Goal: Task Accomplishment & Management: Use online tool/utility

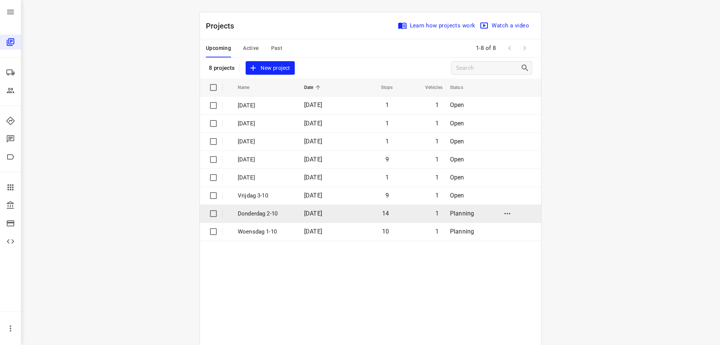
click at [388, 216] on span "14" at bounding box center [385, 213] width 7 height 7
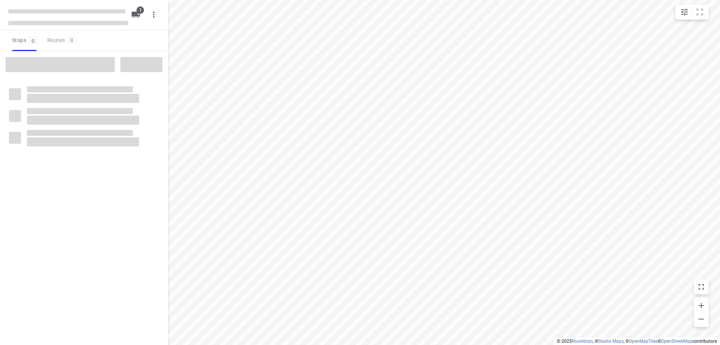
type input "distance"
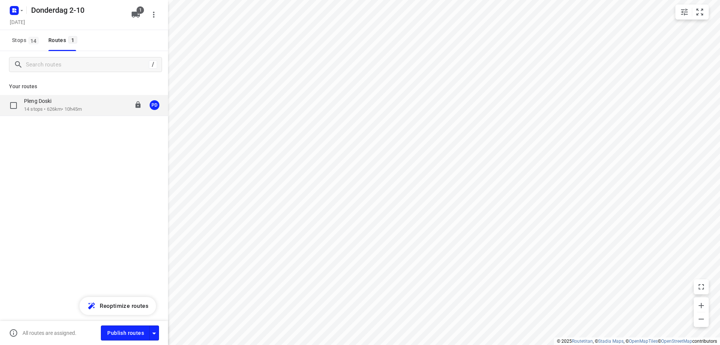
click at [90, 115] on div "Pleng Doski 14 stops • 626km • 10h45m 08:00-18:50 PD" at bounding box center [84, 105] width 168 height 21
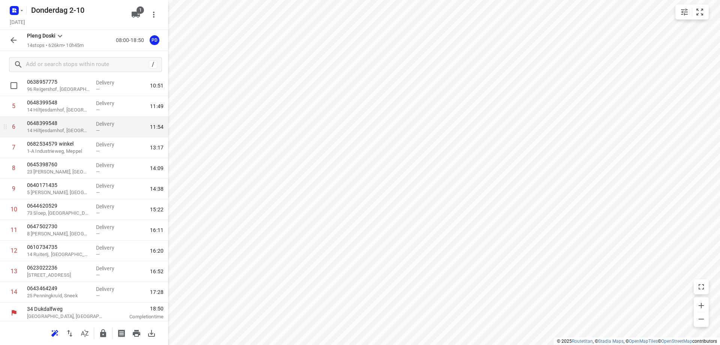
scroll to position [104, 0]
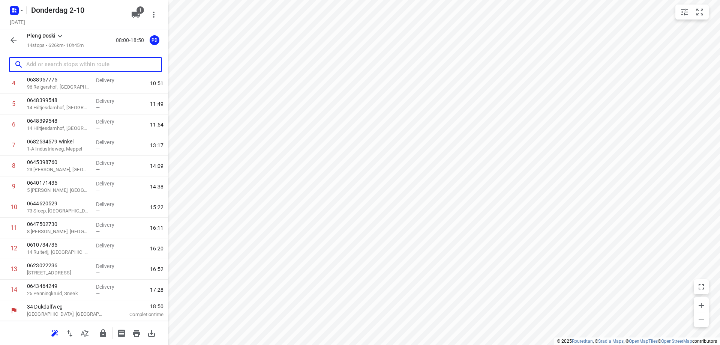
click at [60, 62] on input "text" at bounding box center [93, 65] width 135 height 12
click at [57, 272] on p "[STREET_ADDRESS]" at bounding box center [58, 273] width 63 height 8
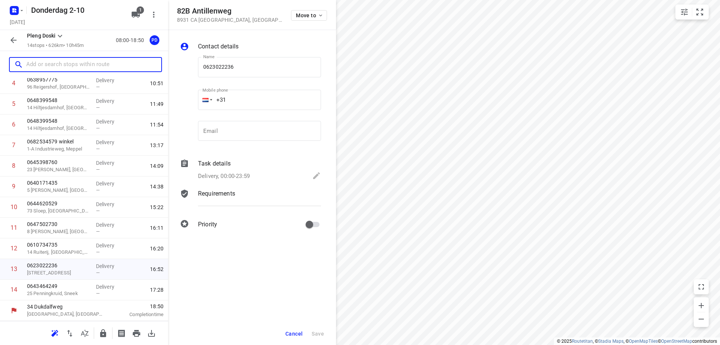
click at [34, 60] on input "text" at bounding box center [93, 65] width 135 height 12
click at [300, 330] on span "Cancel" at bounding box center [293, 333] width 17 height 6
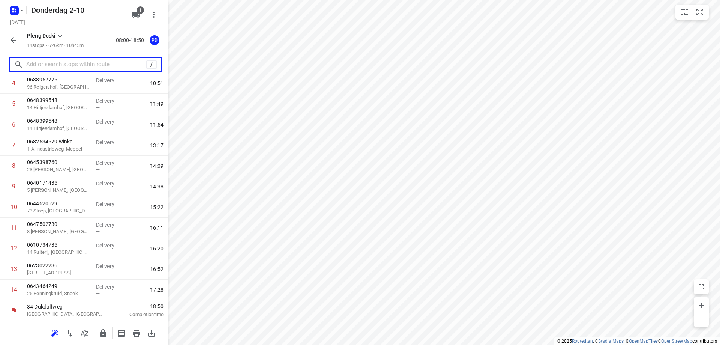
click at [78, 67] on input "text" at bounding box center [86, 65] width 120 height 12
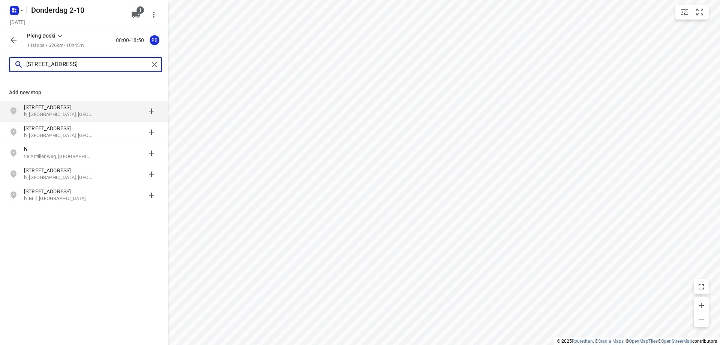
type input "[STREET_ADDRESS]"
click at [69, 114] on p "b, [GEOGRAPHIC_DATA], [GEOGRAPHIC_DATA]" at bounding box center [58, 114] width 69 height 7
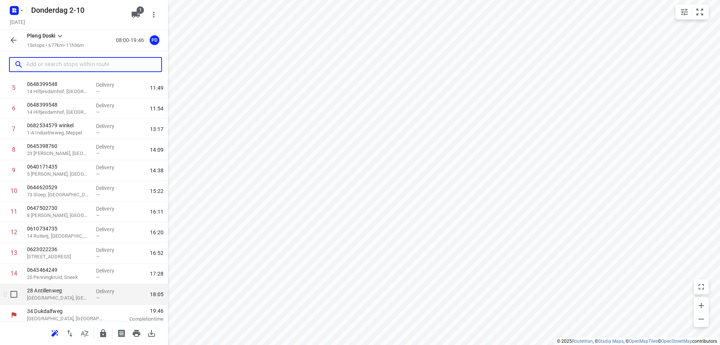
scroll to position [125, 0]
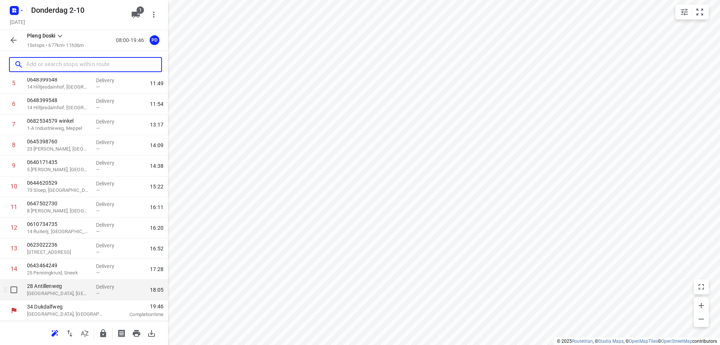
click at [80, 288] on p "28 Antillenweg" at bounding box center [58, 286] width 63 height 8
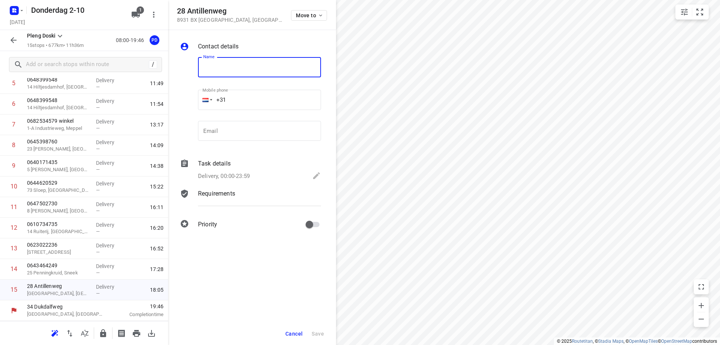
drag, startPoint x: 291, startPoint y: 331, endPoint x: 321, endPoint y: 333, distance: 30.1
click at [291, 331] on span "Cancel" at bounding box center [293, 333] width 17 height 6
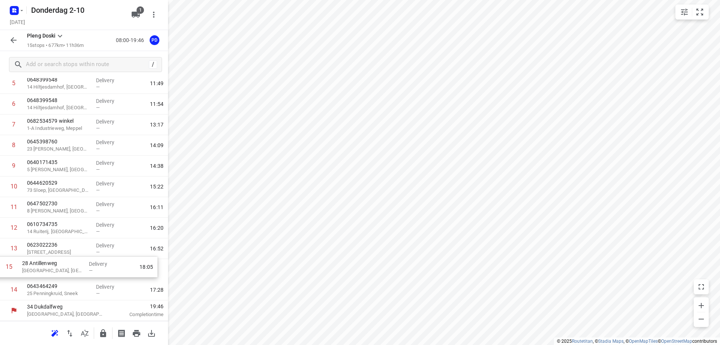
drag, startPoint x: 66, startPoint y: 293, endPoint x: 61, endPoint y: 269, distance: 25.3
click at [61, 269] on div "1 14 [PERSON_NAME] Nieuwegein, [GEOGRAPHIC_DATA] Delivery — 08:48 2 0638423244 …" at bounding box center [84, 145] width 168 height 309
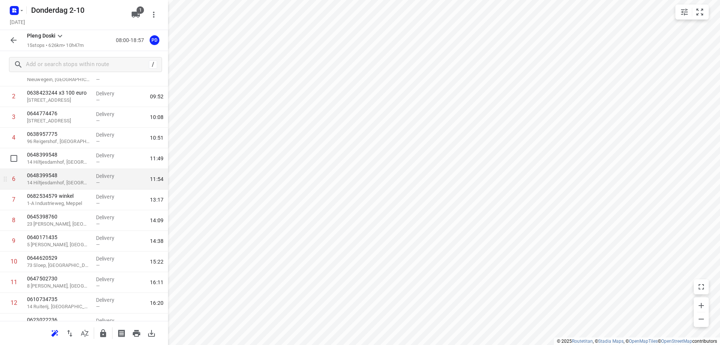
scroll to position [12, 0]
